Goal: Transaction & Acquisition: Purchase product/service

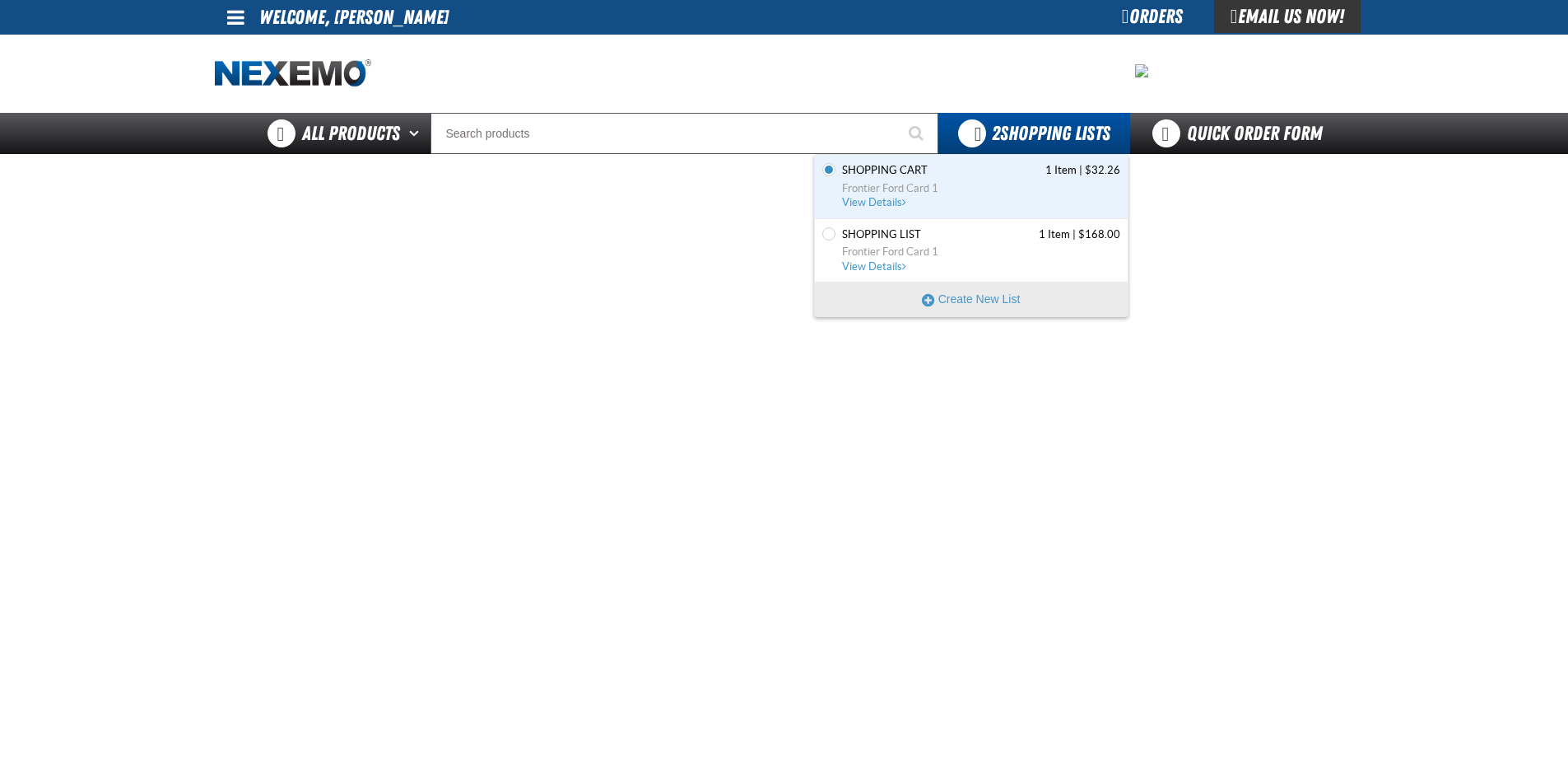
scroll to position [83, 0]
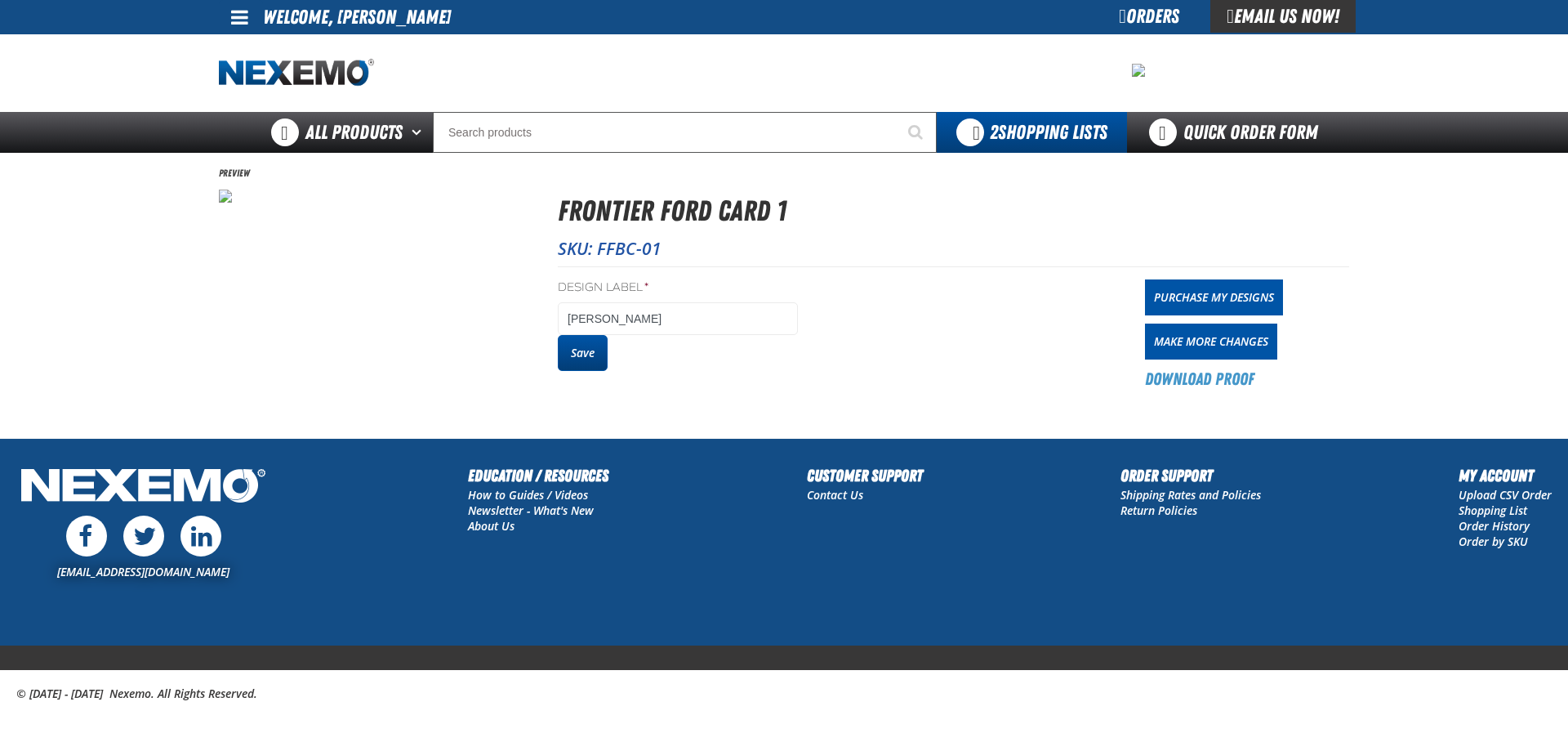
click at [575, 353] on button "Save" at bounding box center [583, 353] width 50 height 36
click at [1222, 300] on link "Purchase My Designs" at bounding box center [1214, 297] width 138 height 36
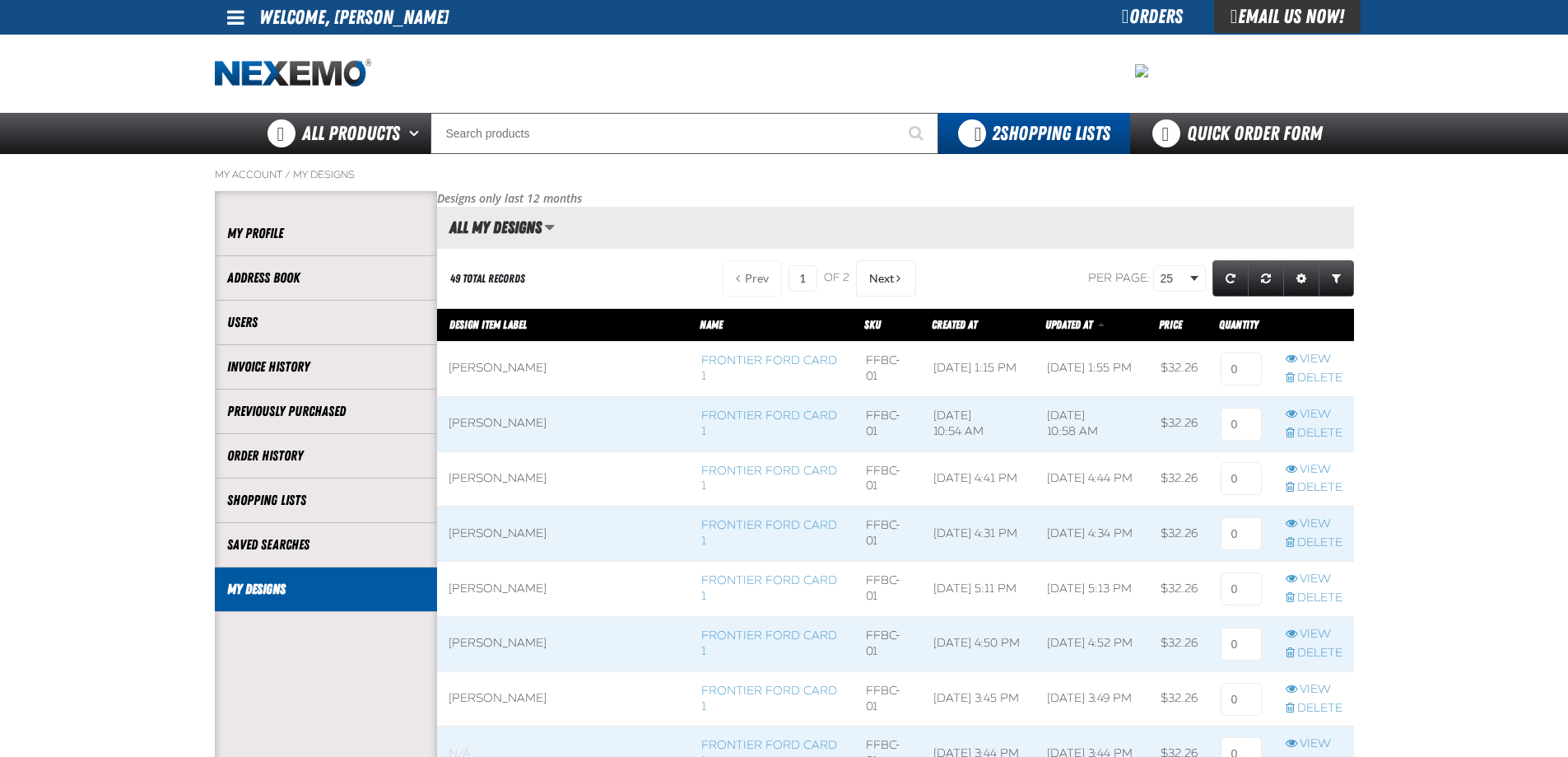
scroll to position [1, 1]
click at [1221, 370] on input at bounding box center [1241, 369] width 41 height 33
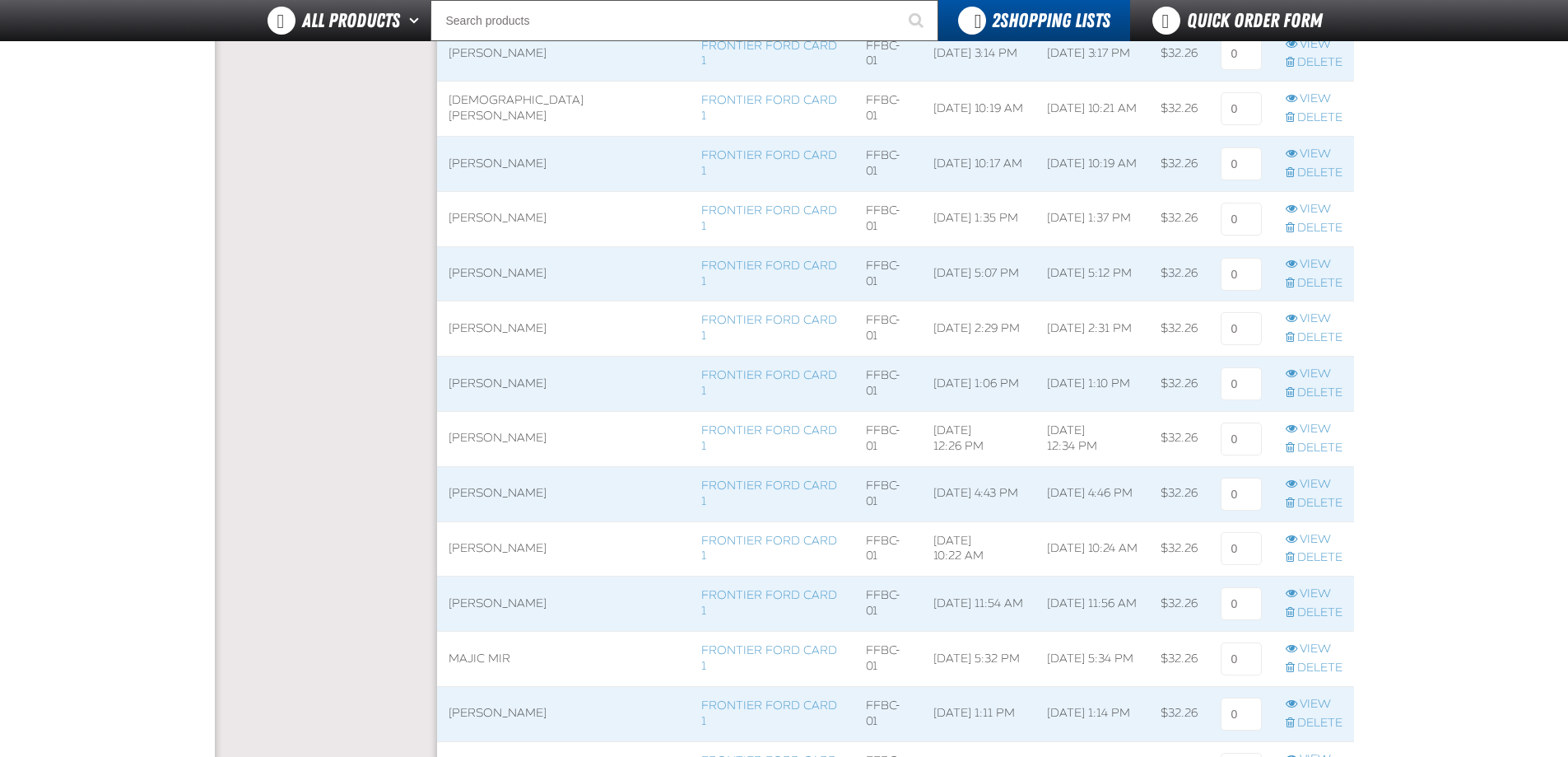
scroll to position [1071, 0]
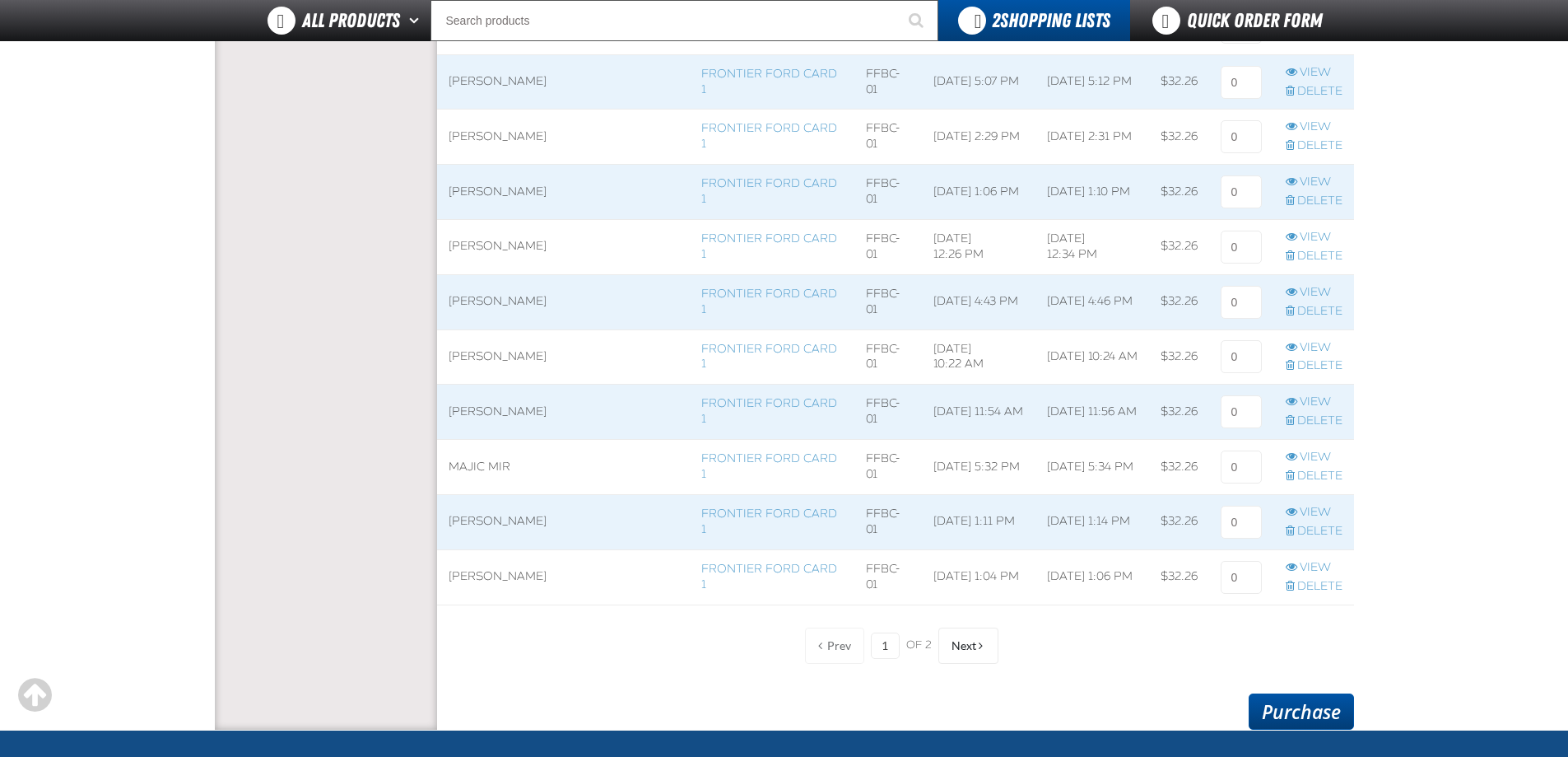
type input "1"
click at [1280, 713] on link "Purchase" at bounding box center [1301, 712] width 105 height 37
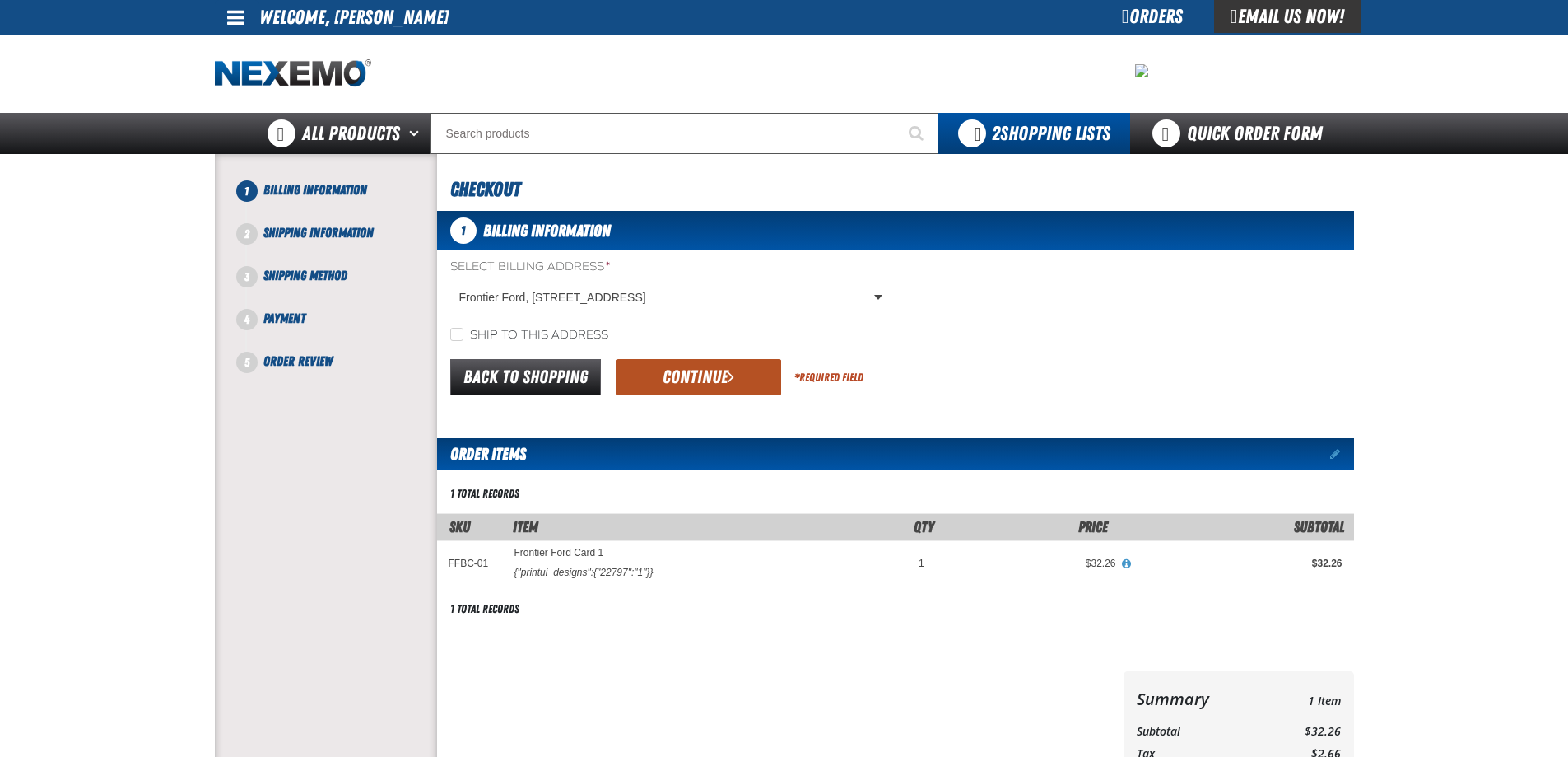
click at [676, 379] on button "Continue" at bounding box center [698, 377] width 165 height 37
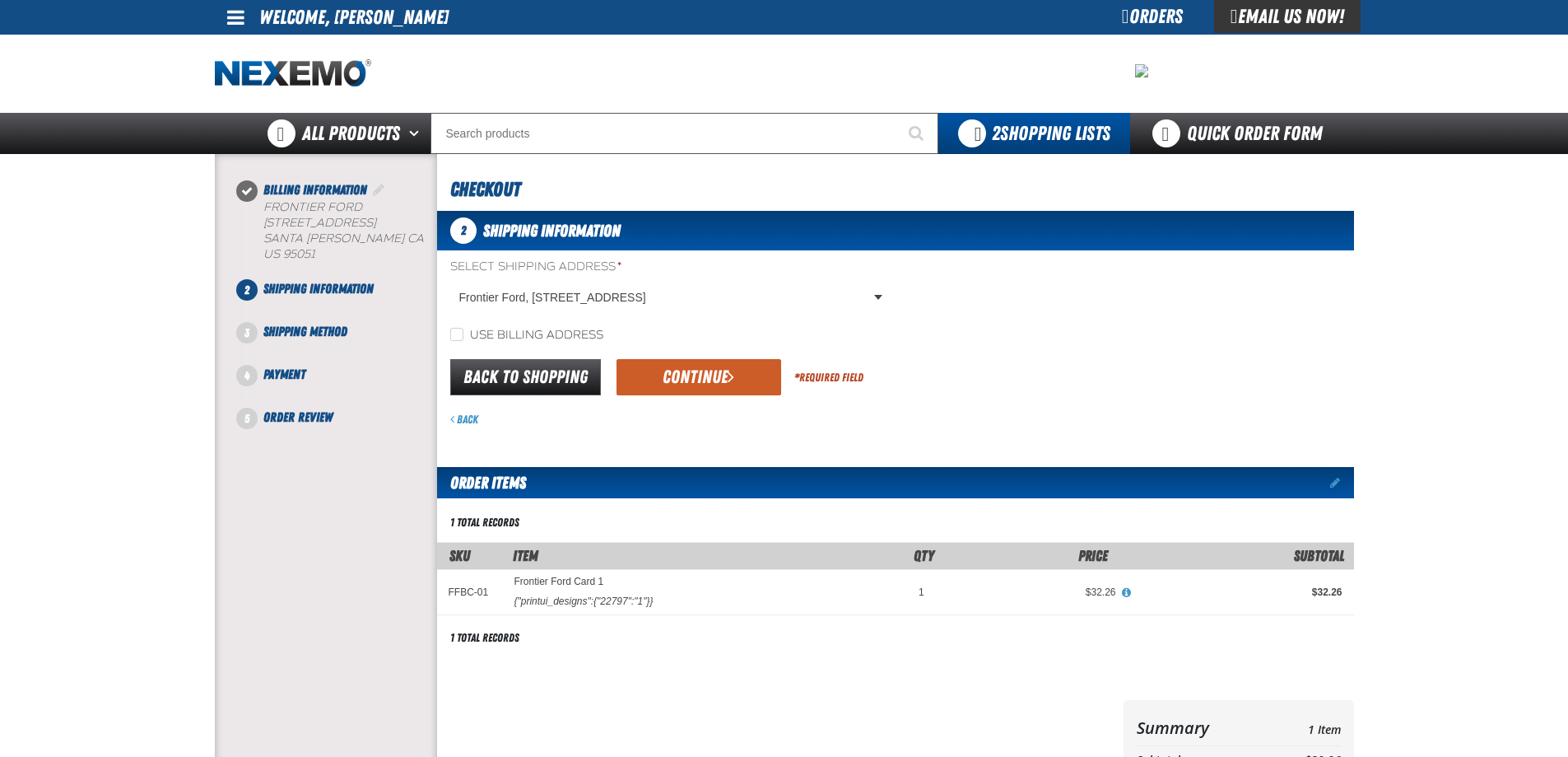
click at [676, 379] on button "Continue" at bounding box center [698, 377] width 165 height 37
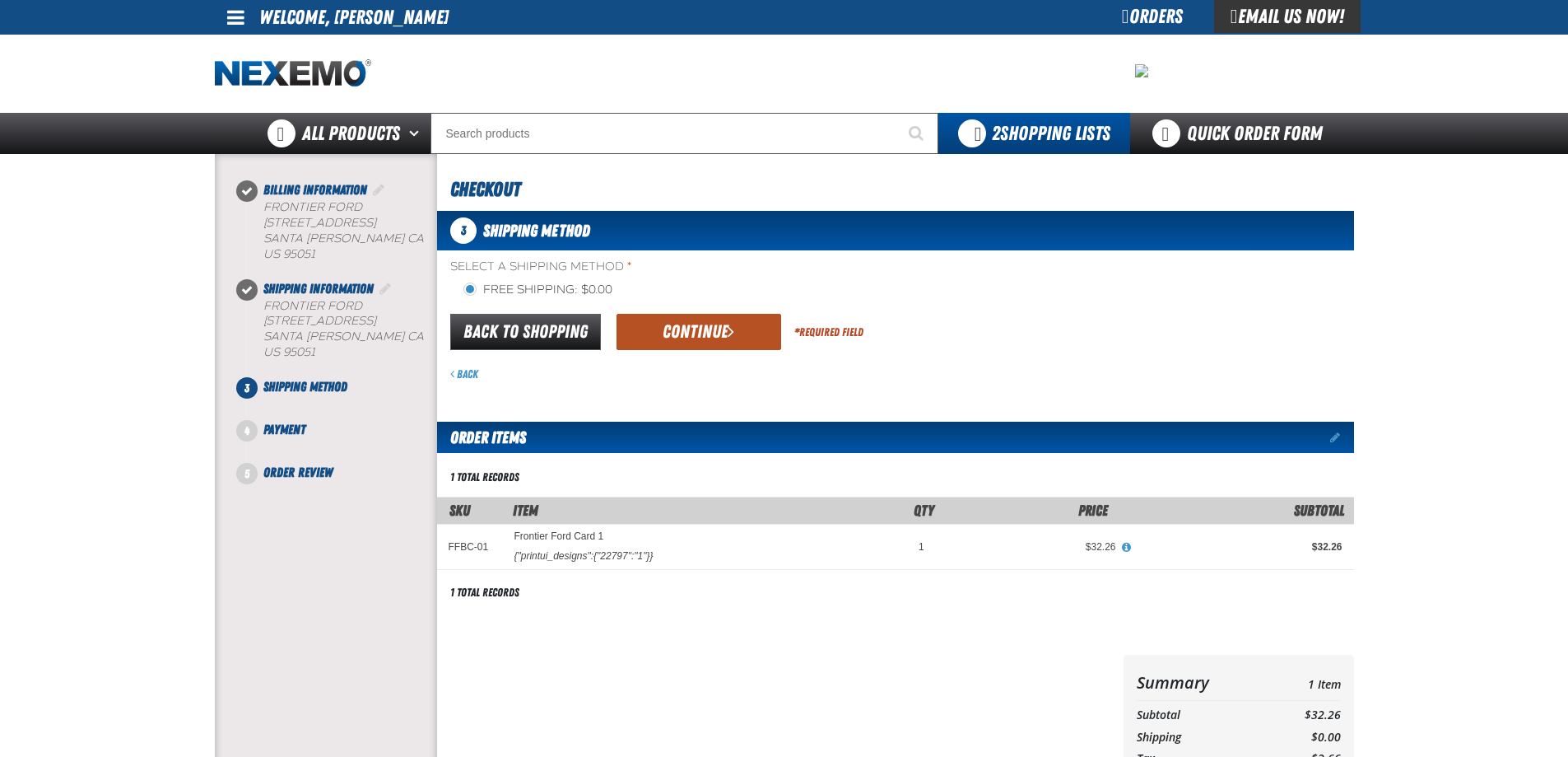
click at [688, 327] on button "Continue" at bounding box center [698, 332] width 165 height 37
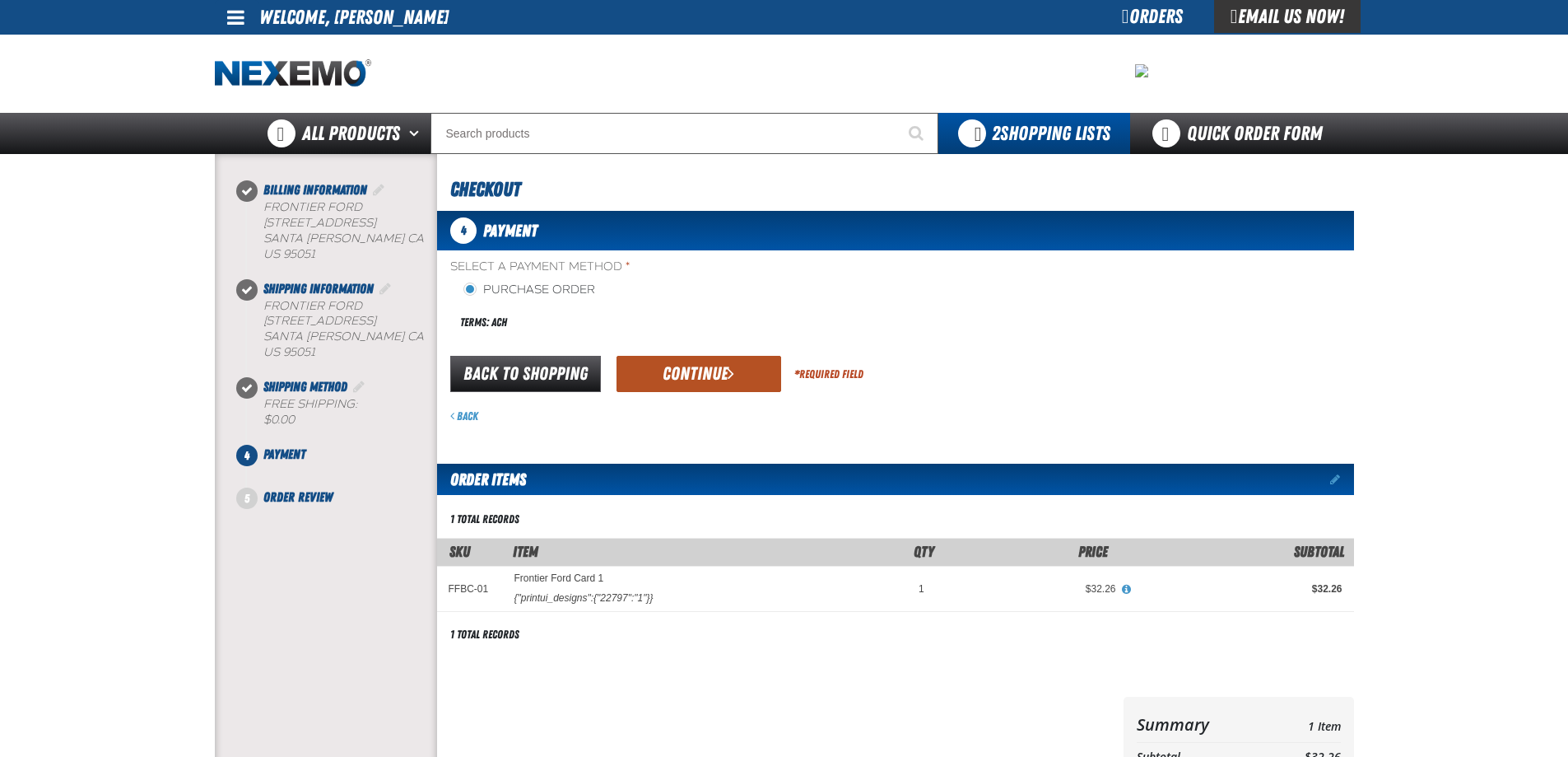
click at [688, 377] on button "Continue" at bounding box center [698, 374] width 165 height 37
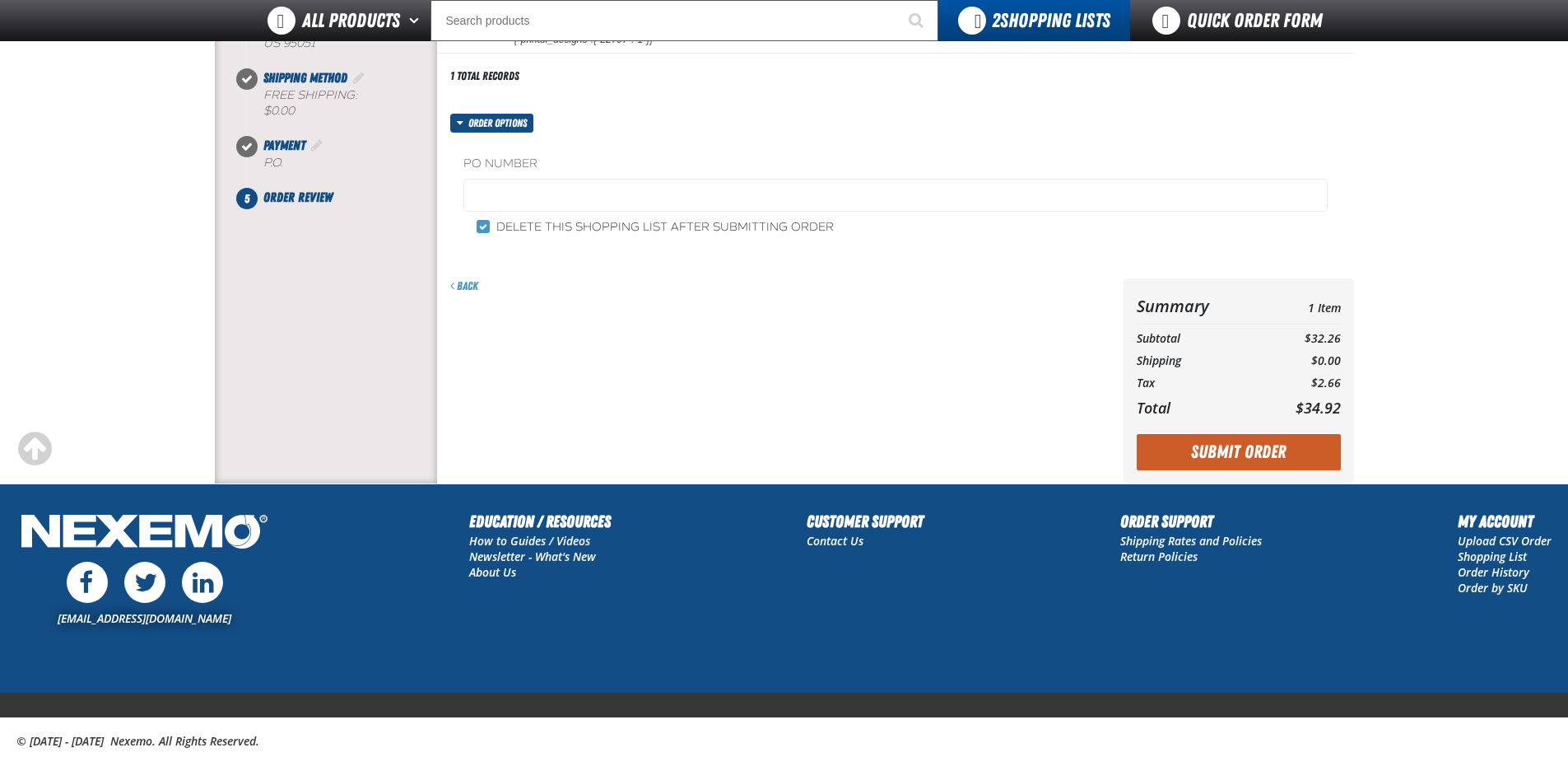
scroll to position [309, 0]
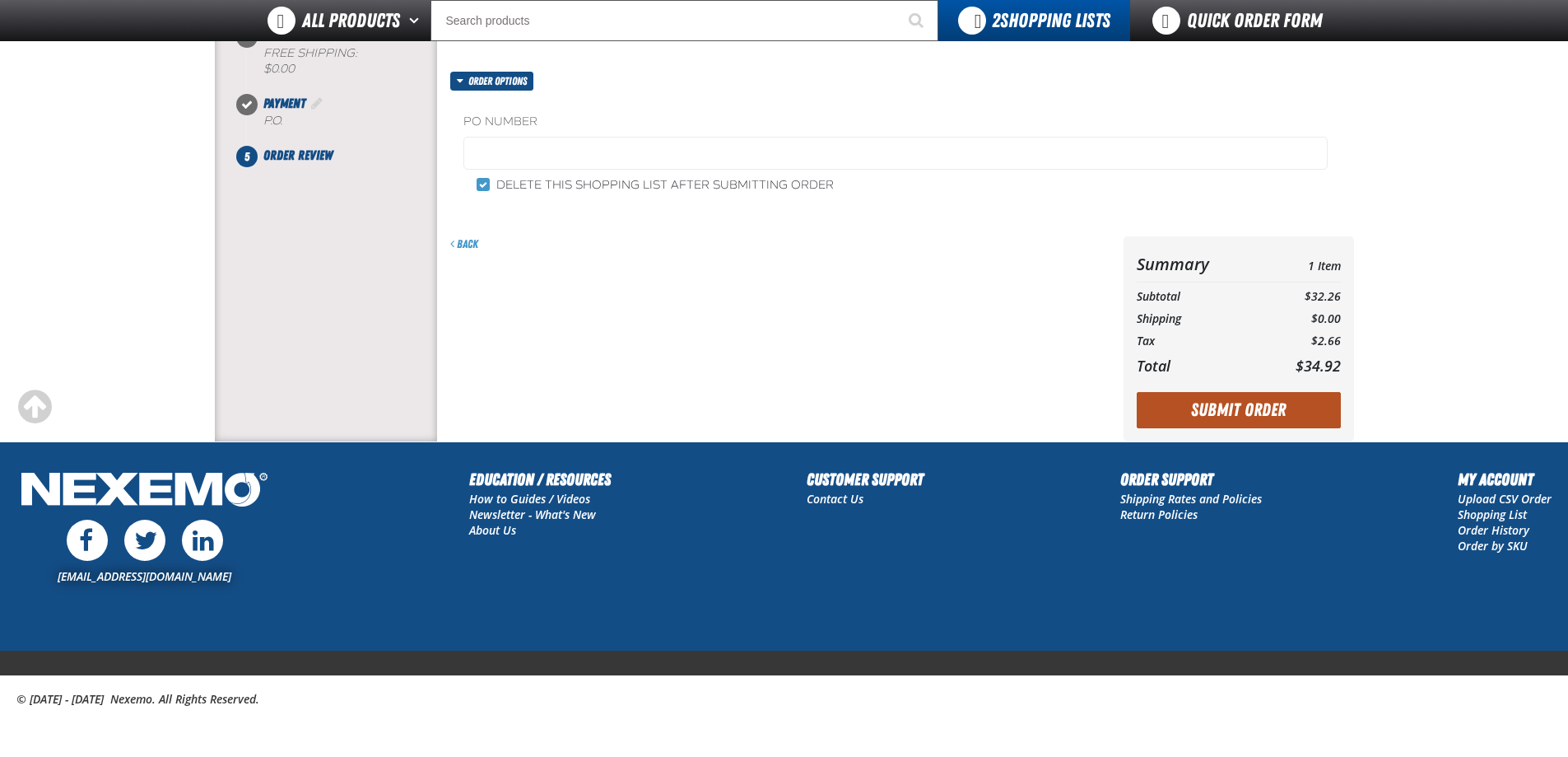
click at [1245, 415] on button "Submit Order" at bounding box center [1238, 410] width 204 height 37
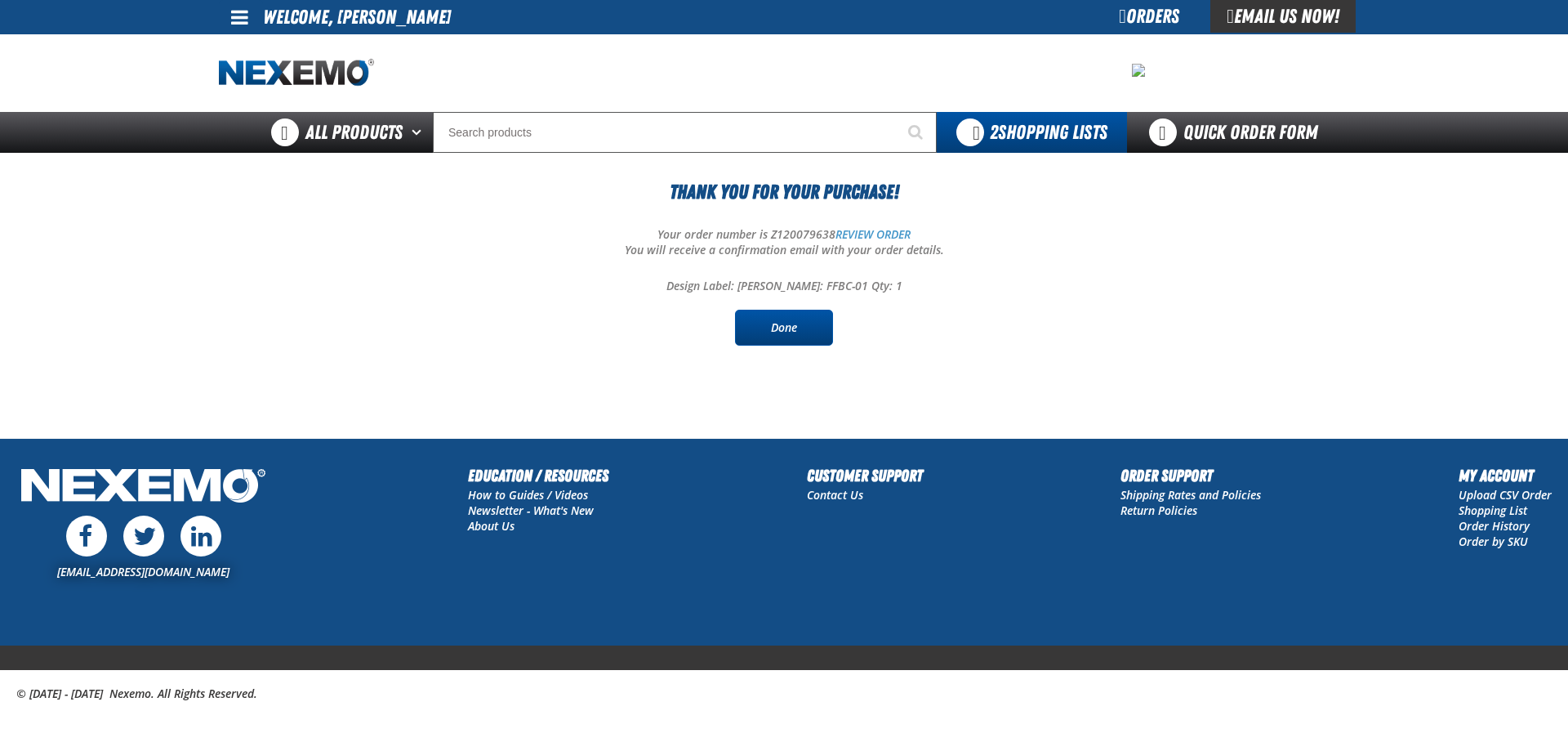
click at [785, 322] on link "Done" at bounding box center [784, 328] width 98 height 36
